Goal: Information Seeking & Learning: Find specific fact

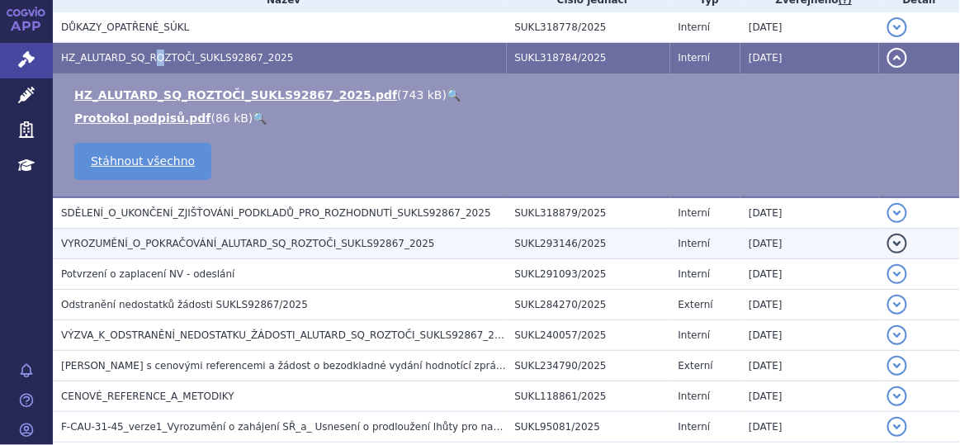
scroll to position [153, 0]
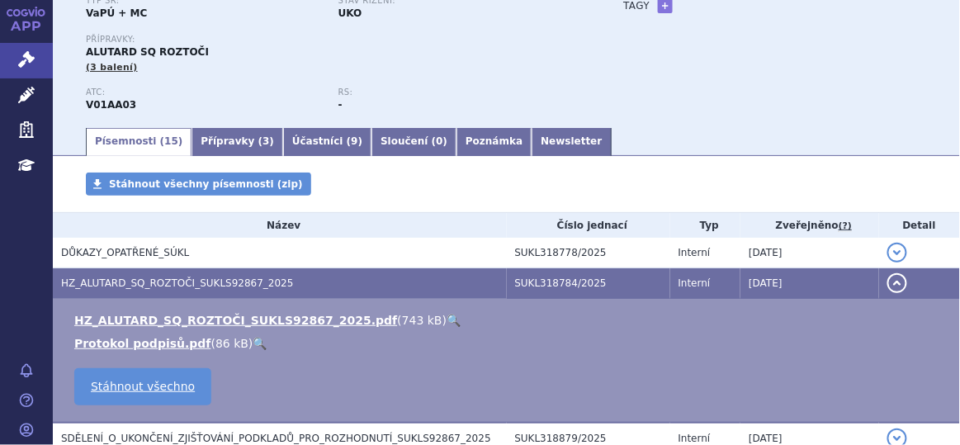
click at [120, 102] on strong "V01AA03" at bounding box center [111, 105] width 50 height 12
copy strong "V01AA03"
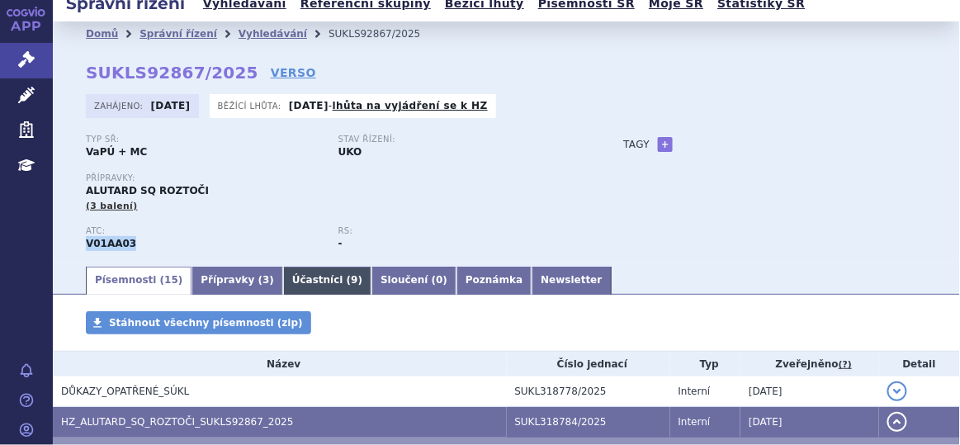
scroll to position [0, 0]
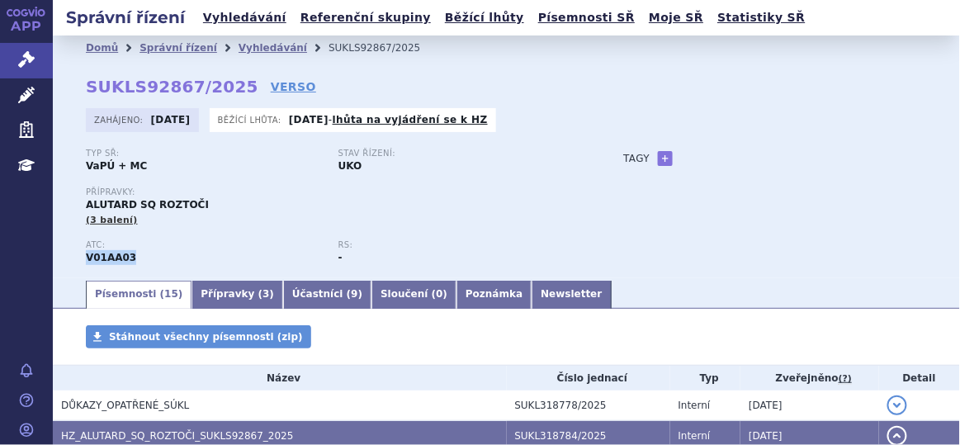
copy strong "V01AA03"
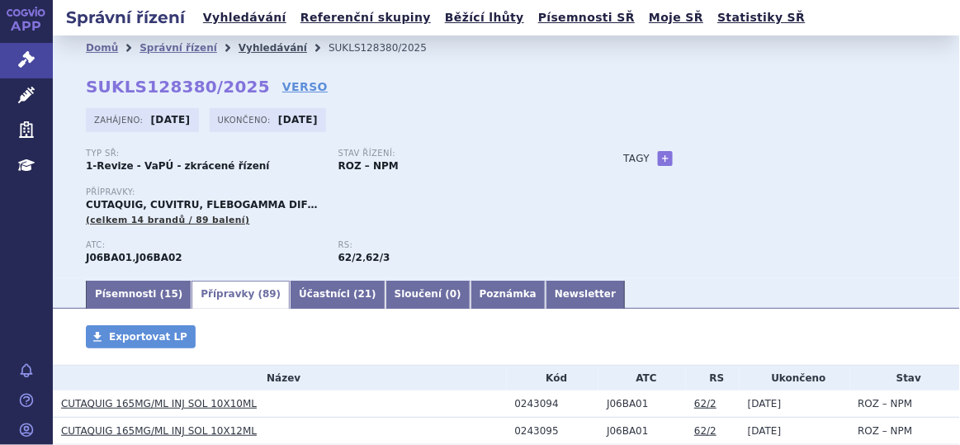
click at [258, 50] on link "Vyhledávání" at bounding box center [273, 48] width 69 height 12
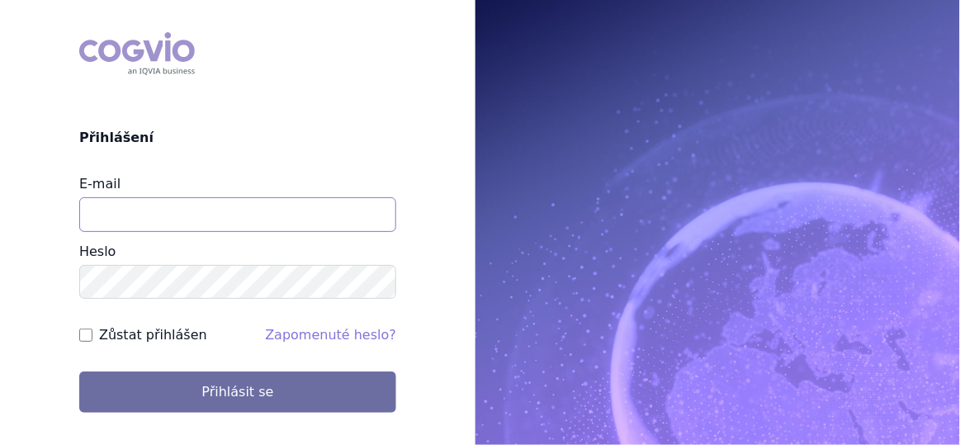
click at [242, 202] on input "E-mail" at bounding box center [237, 214] width 317 height 35
type input "aplikace.ocul1@vzp.cz"
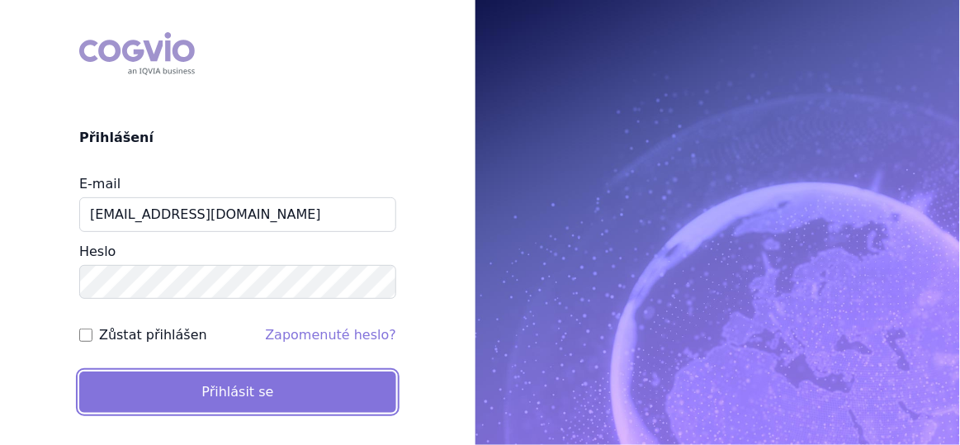
click at [296, 400] on button "Přihlásit se" at bounding box center [237, 392] width 317 height 41
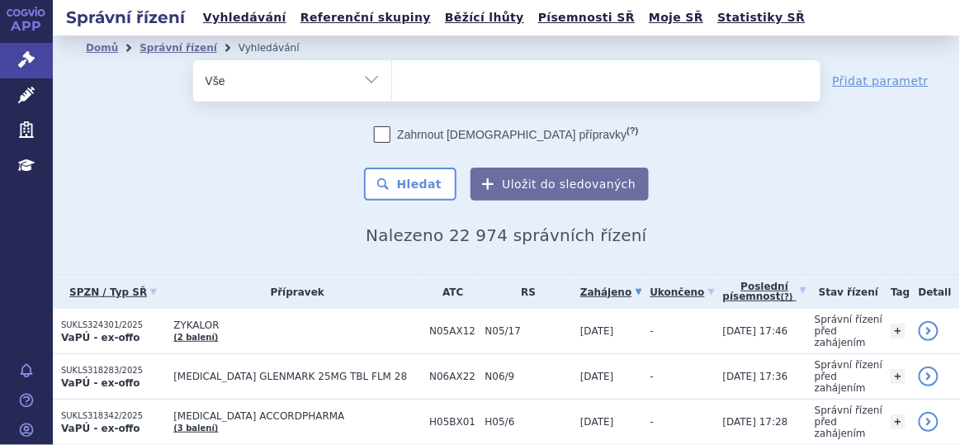
click at [460, 98] on span at bounding box center [606, 80] width 429 height 41
click at [392, 98] on select at bounding box center [391, 79] width 1 height 41
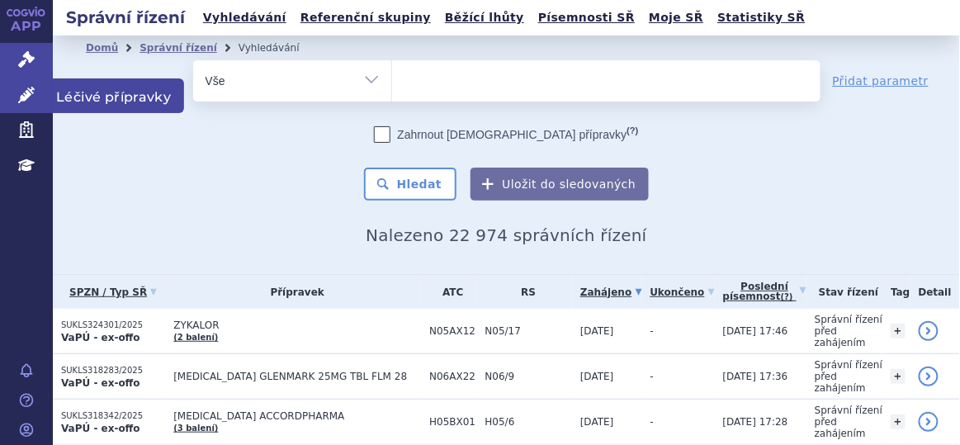
click at [36, 87] on link "Léčivé přípravky" at bounding box center [26, 95] width 53 height 35
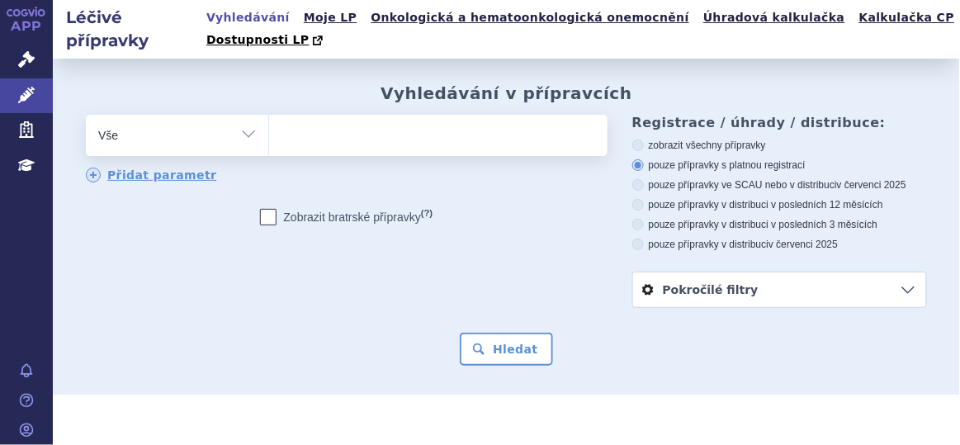
click at [476, 132] on ul at bounding box center [436, 132] width 334 height 35
click at [269, 132] on select at bounding box center [268, 134] width 1 height 41
paste input "V01AA03"
type input "V01AA03"
select select "V01AA03"
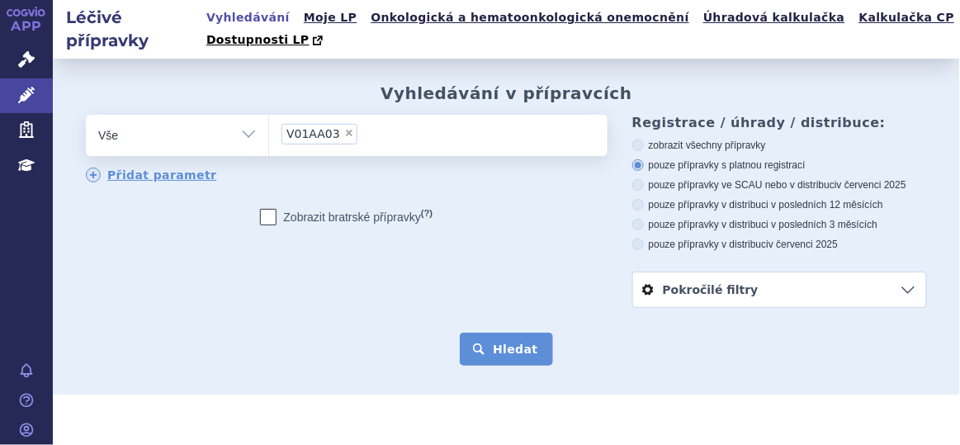
click at [473, 354] on button "Hledat" at bounding box center [506, 349] width 93 height 33
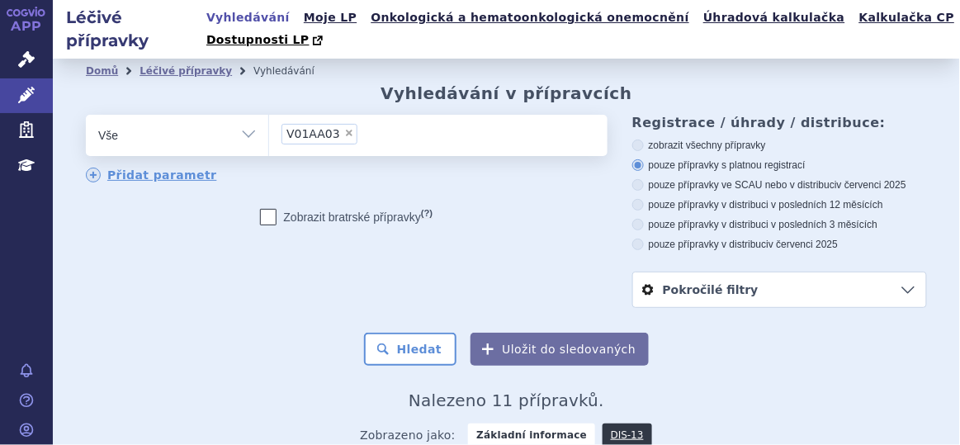
click at [341, 127] on li "× V01AA03" at bounding box center [320, 134] width 76 height 21
click at [269, 127] on select "V01AA03" at bounding box center [268, 134] width 1 height 41
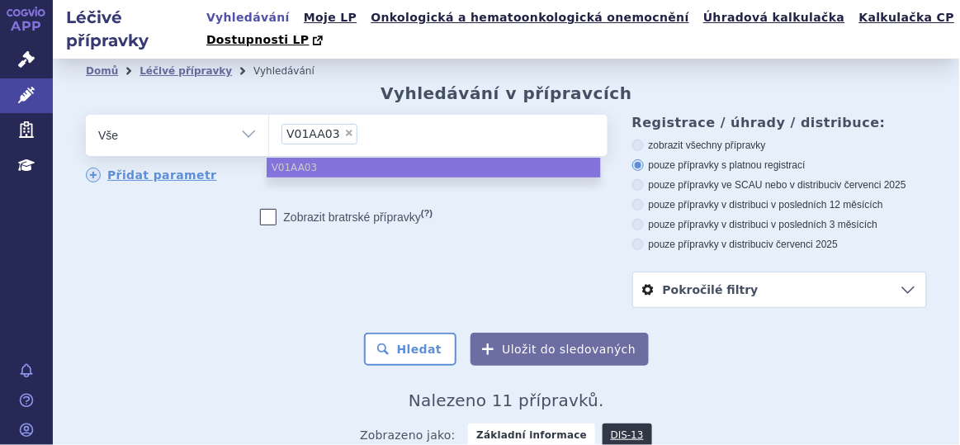
paste input "ALUTARD SQ"
type input "ALUTARD SQ"
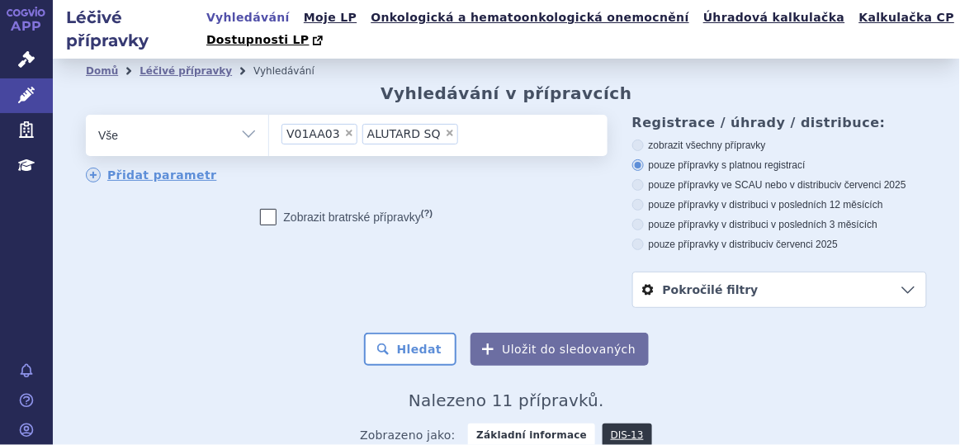
drag, startPoint x: 340, startPoint y: 135, endPoint x: 342, endPoint y: 145, distance: 10.9
click at [344, 135] on span "×" at bounding box center [349, 133] width 10 height 10
click at [269, 135] on select "V01AA03 ALUTARD SQ" at bounding box center [268, 134] width 1 height 41
select select "ALUTARD SQ"
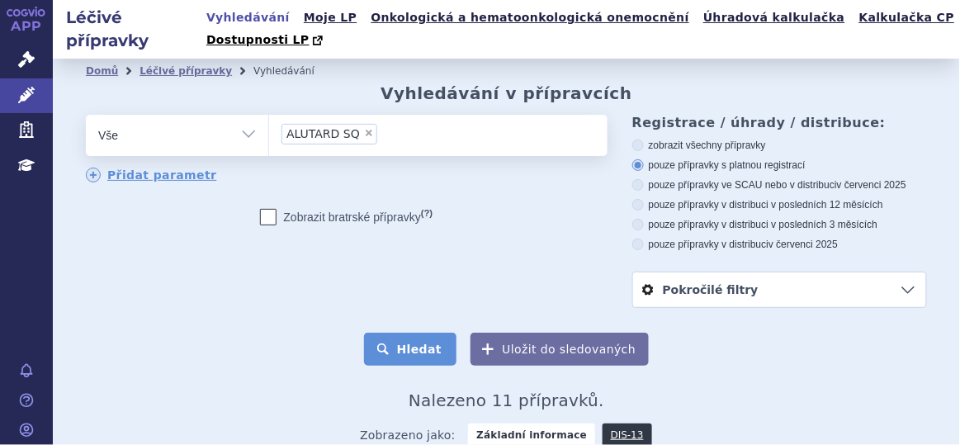
click at [441, 358] on button "Hledat" at bounding box center [410, 349] width 93 height 33
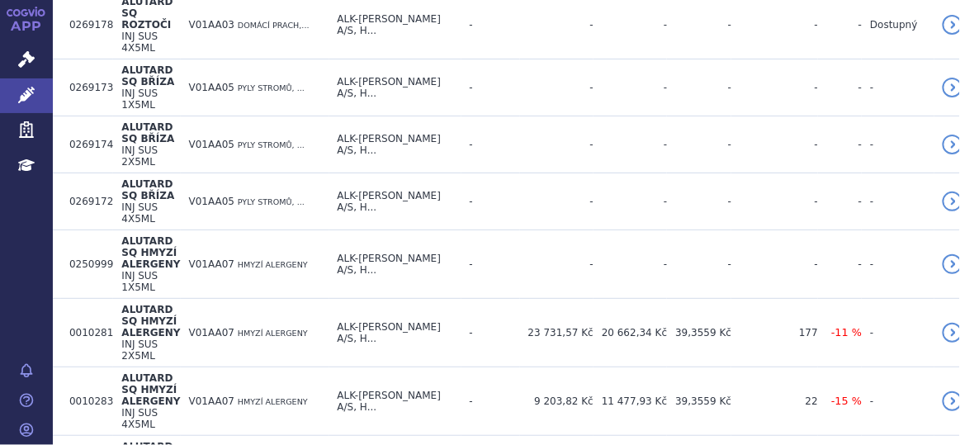
scroll to position [1016, 0]
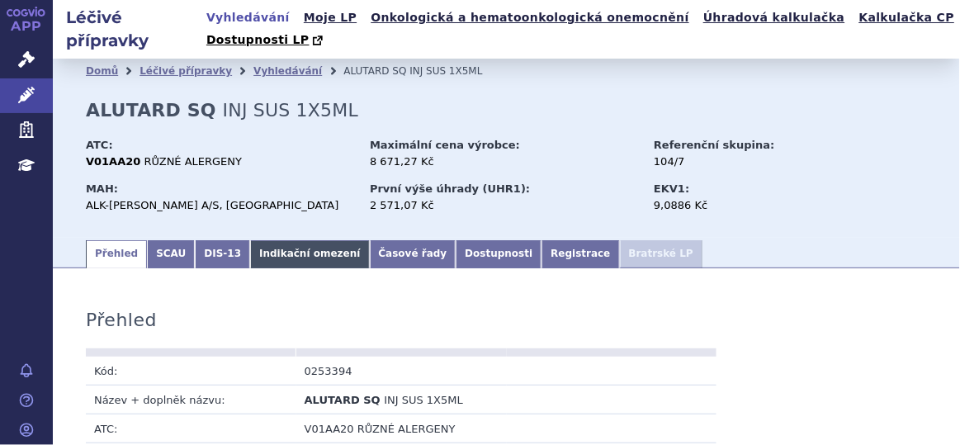
click at [280, 259] on link "Indikační omezení" at bounding box center [309, 254] width 119 height 28
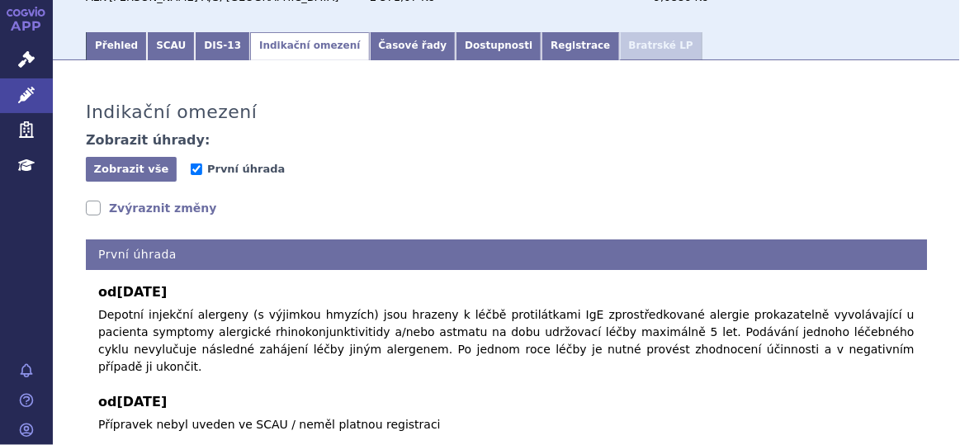
scroll to position [295, 0]
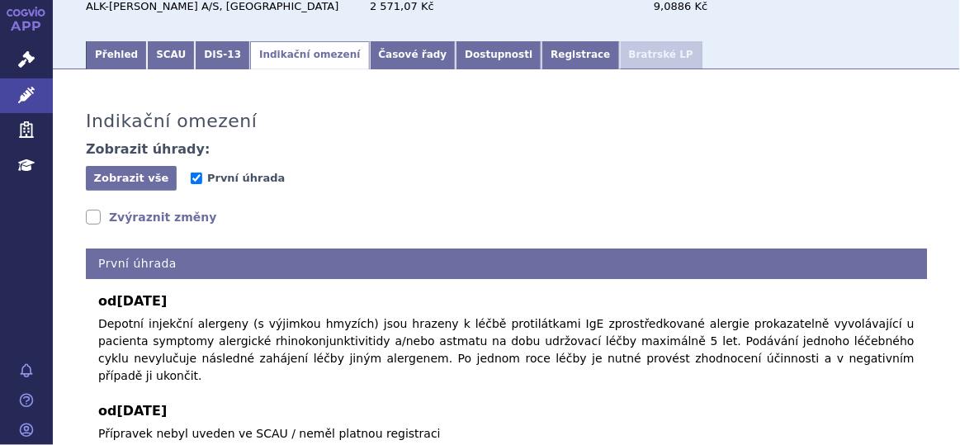
scroll to position [144, 0]
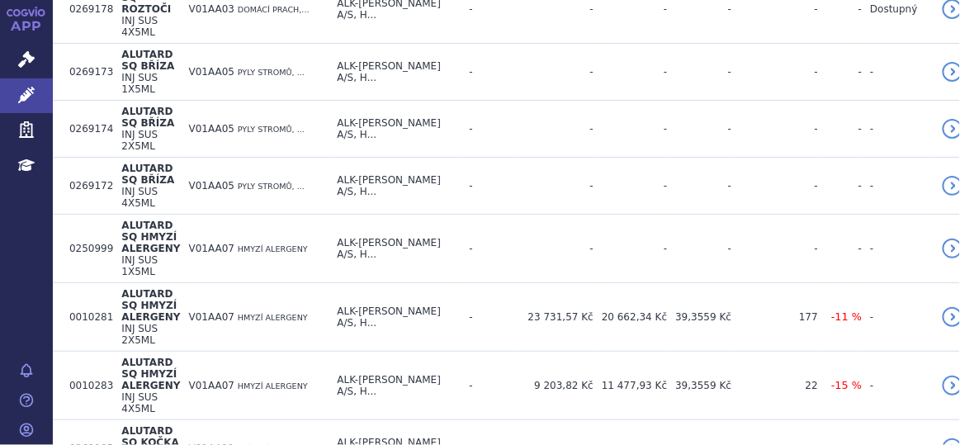
scroll to position [1016, 0]
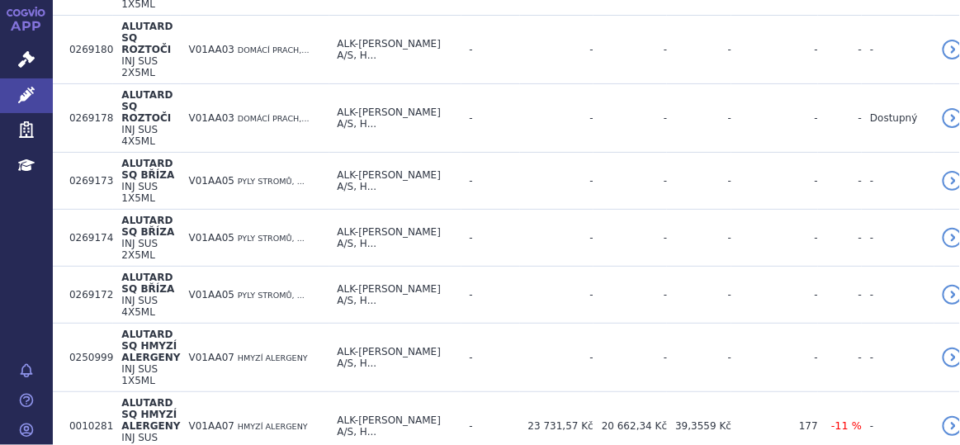
scroll to position [490, 0]
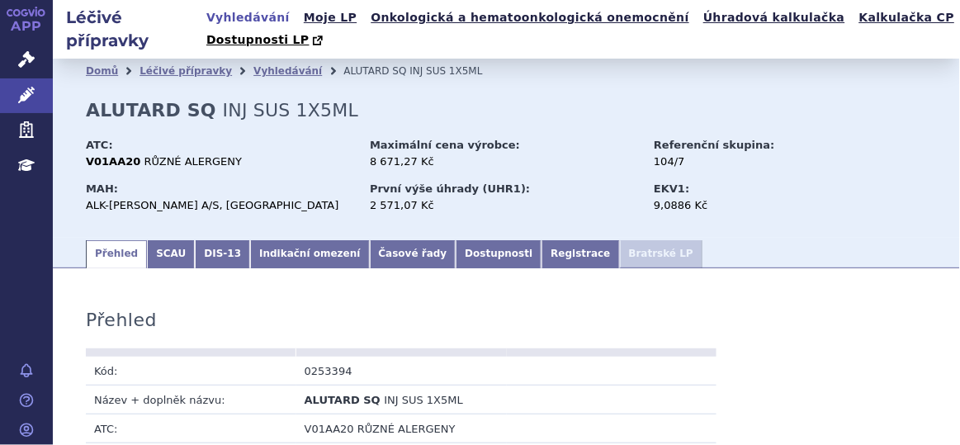
click at [301, 262] on link "Indikační omezení" at bounding box center [309, 254] width 119 height 28
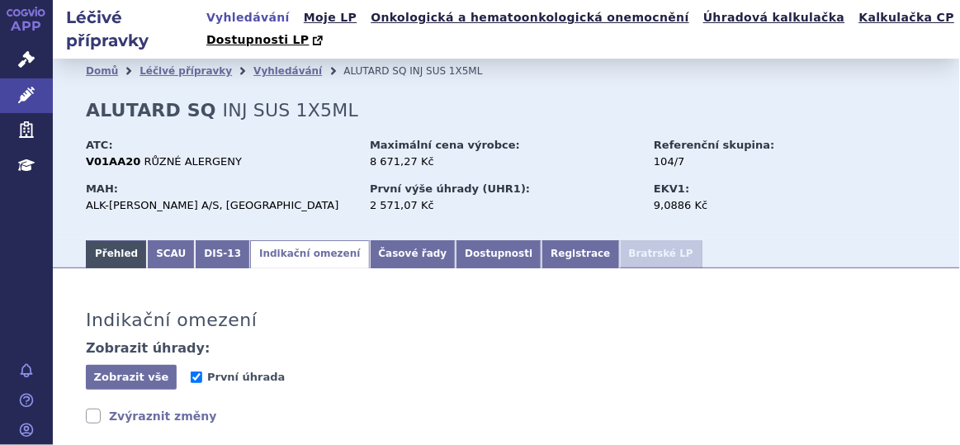
click at [109, 257] on link "Přehled" at bounding box center [116, 254] width 61 height 28
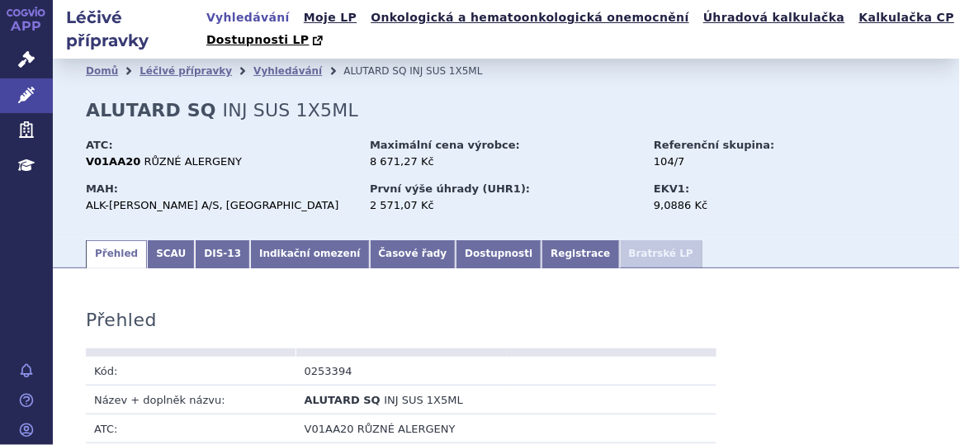
click at [327, 374] on td "0253394" at bounding box center [401, 371] width 211 height 29
copy td "0253394"
click at [253, 72] on link "Vyhledávání" at bounding box center [287, 71] width 69 height 12
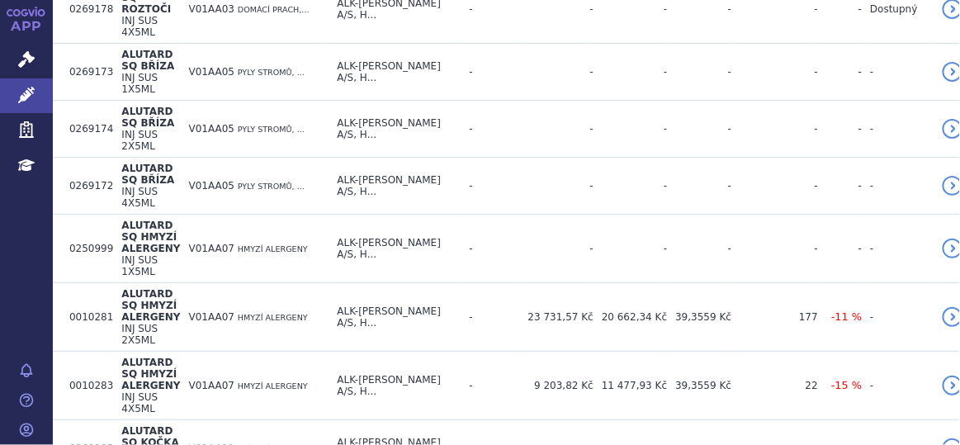
scroll to position [1016, 0]
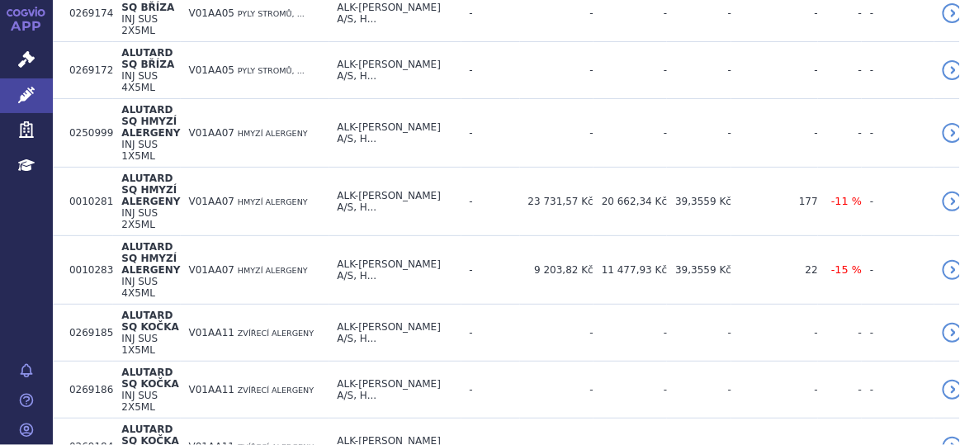
drag, startPoint x: 66, startPoint y: 330, endPoint x: 104, endPoint y: 330, distance: 38.0
copy td "0042046"
